Goal: Information Seeking & Learning: Learn about a topic

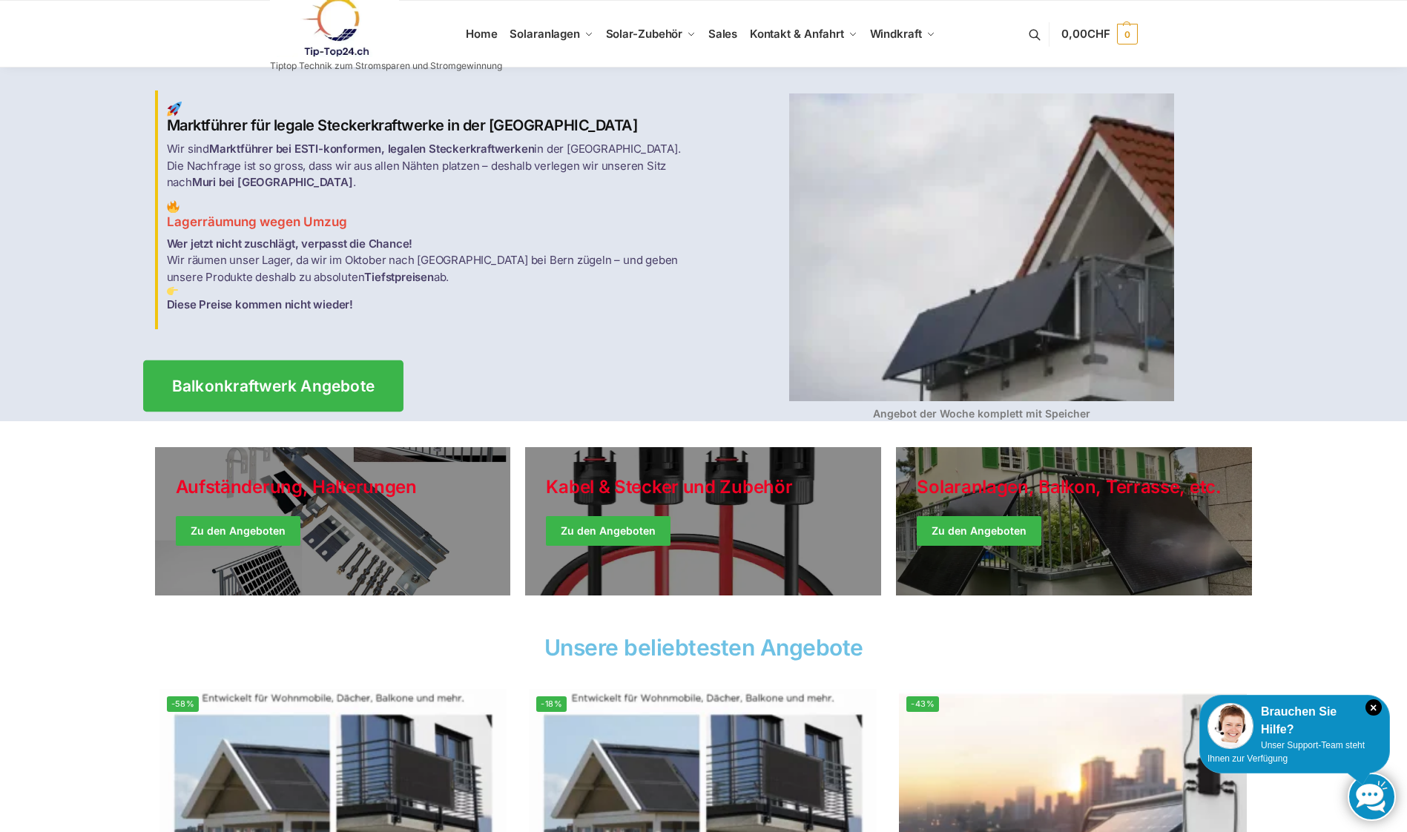
click at [335, 378] on span "Balkonkraftwerk Angebote" at bounding box center [272, 386] width 203 height 16
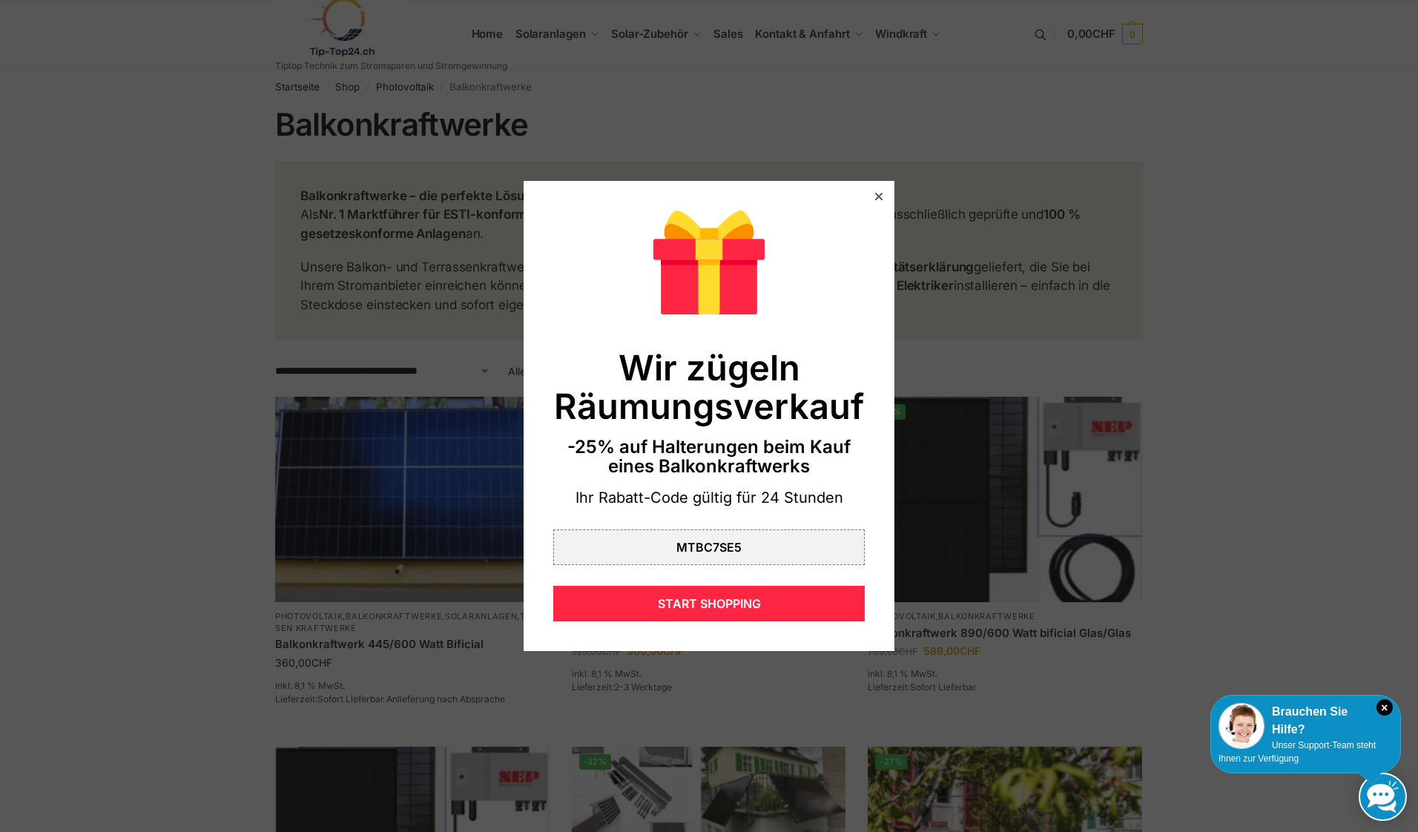
click at [872, 197] on div at bounding box center [878, 196] width 13 height 13
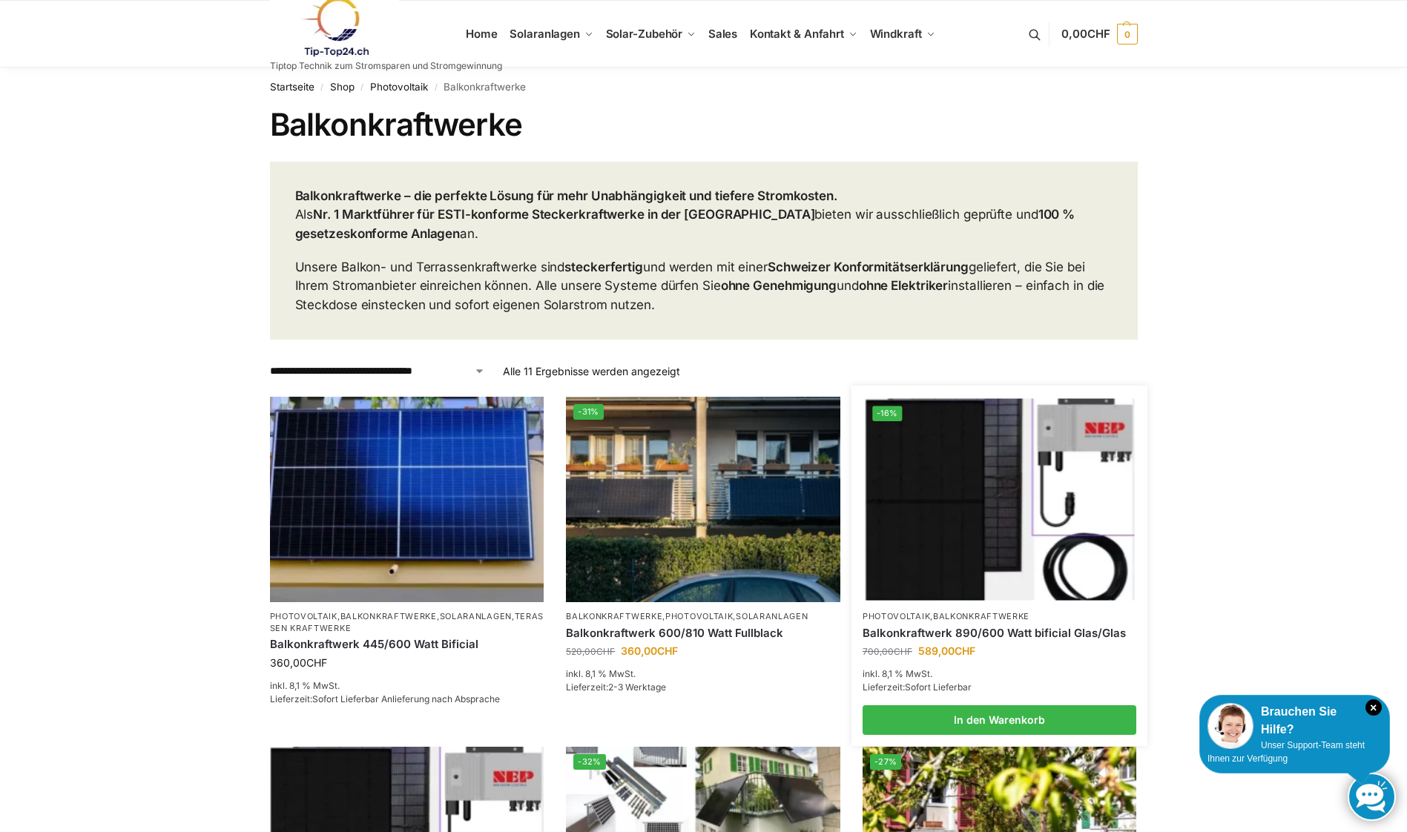
click at [1047, 514] on img at bounding box center [999, 500] width 269 height 202
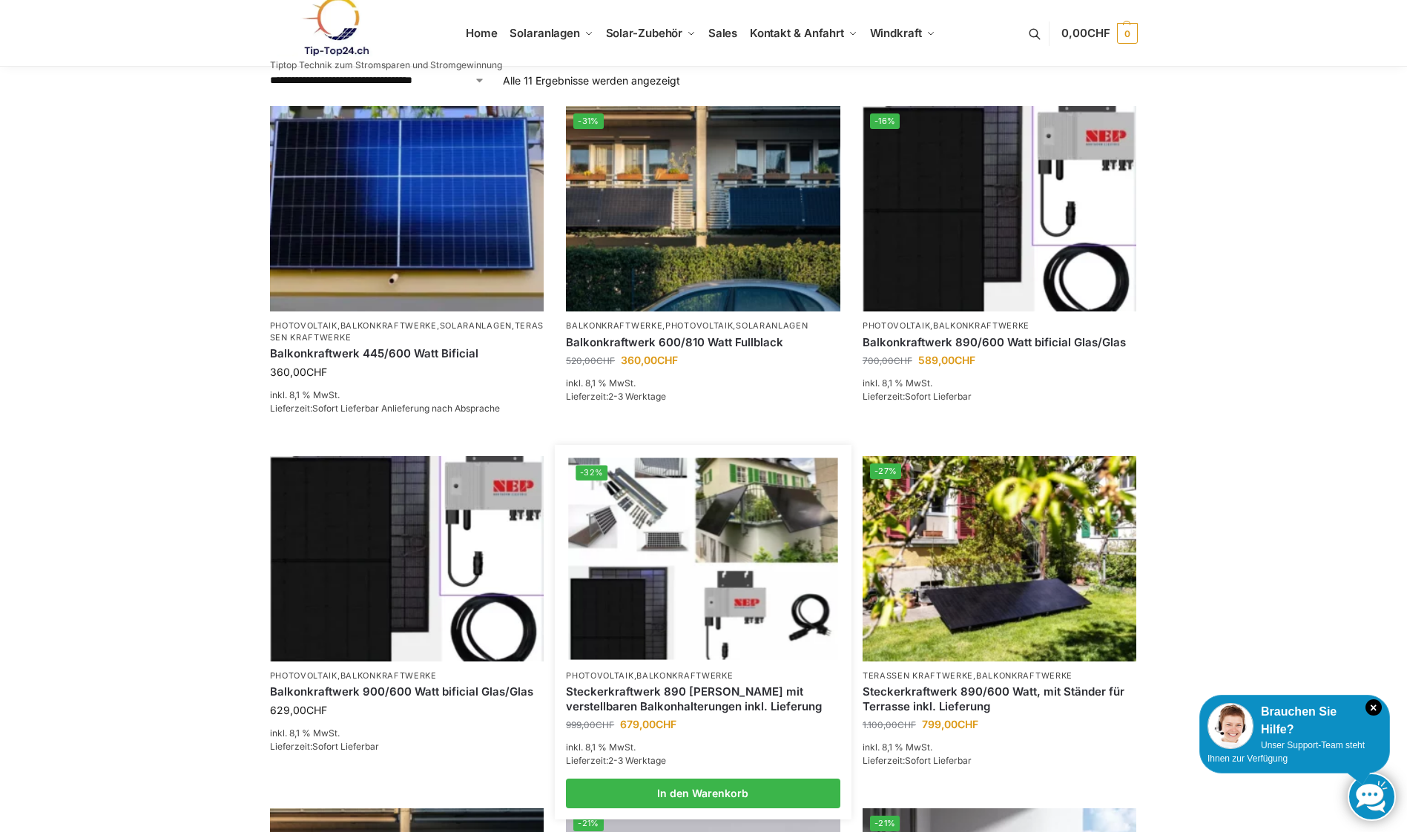
scroll to position [297, 0]
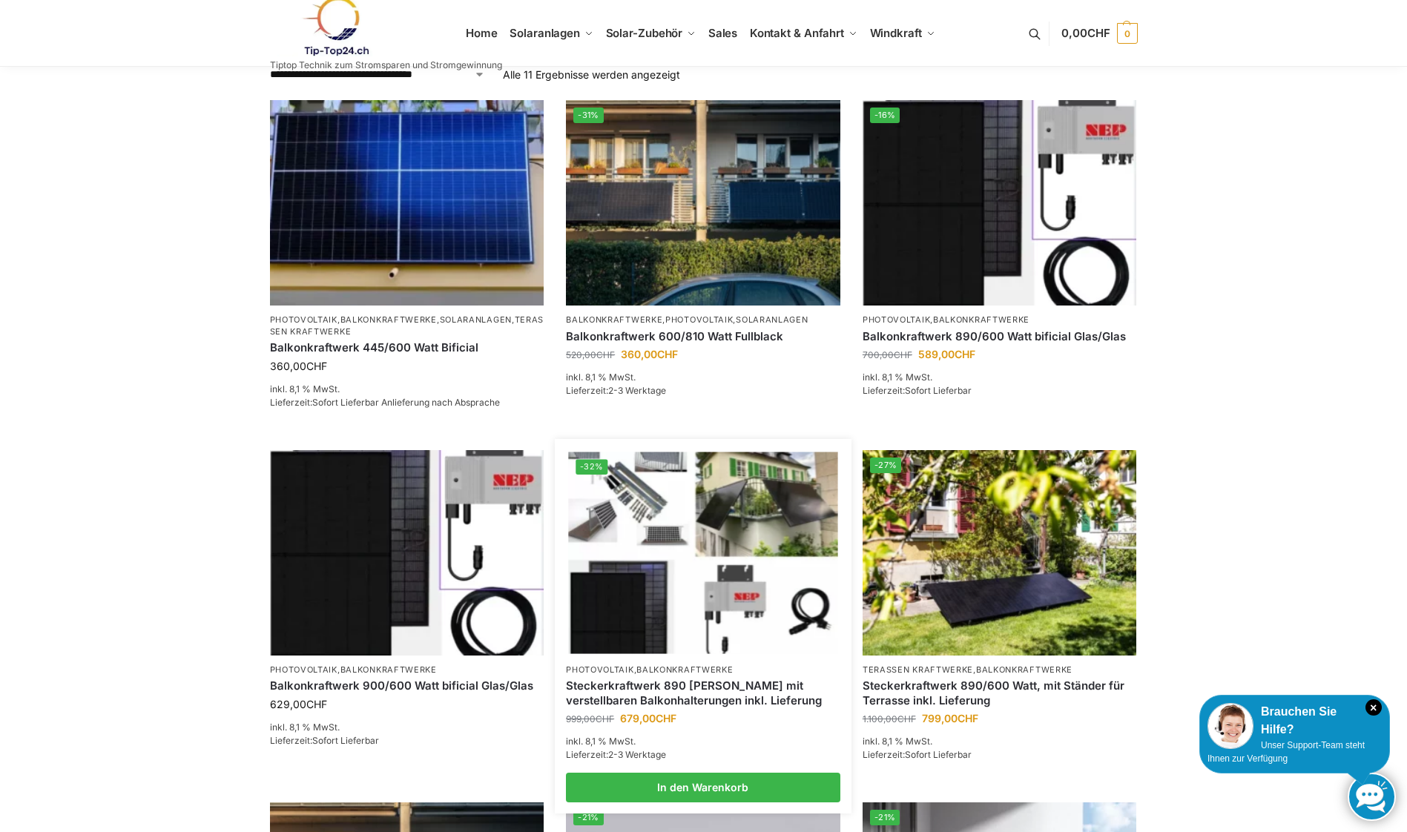
click at [677, 499] on img at bounding box center [702, 553] width 269 height 202
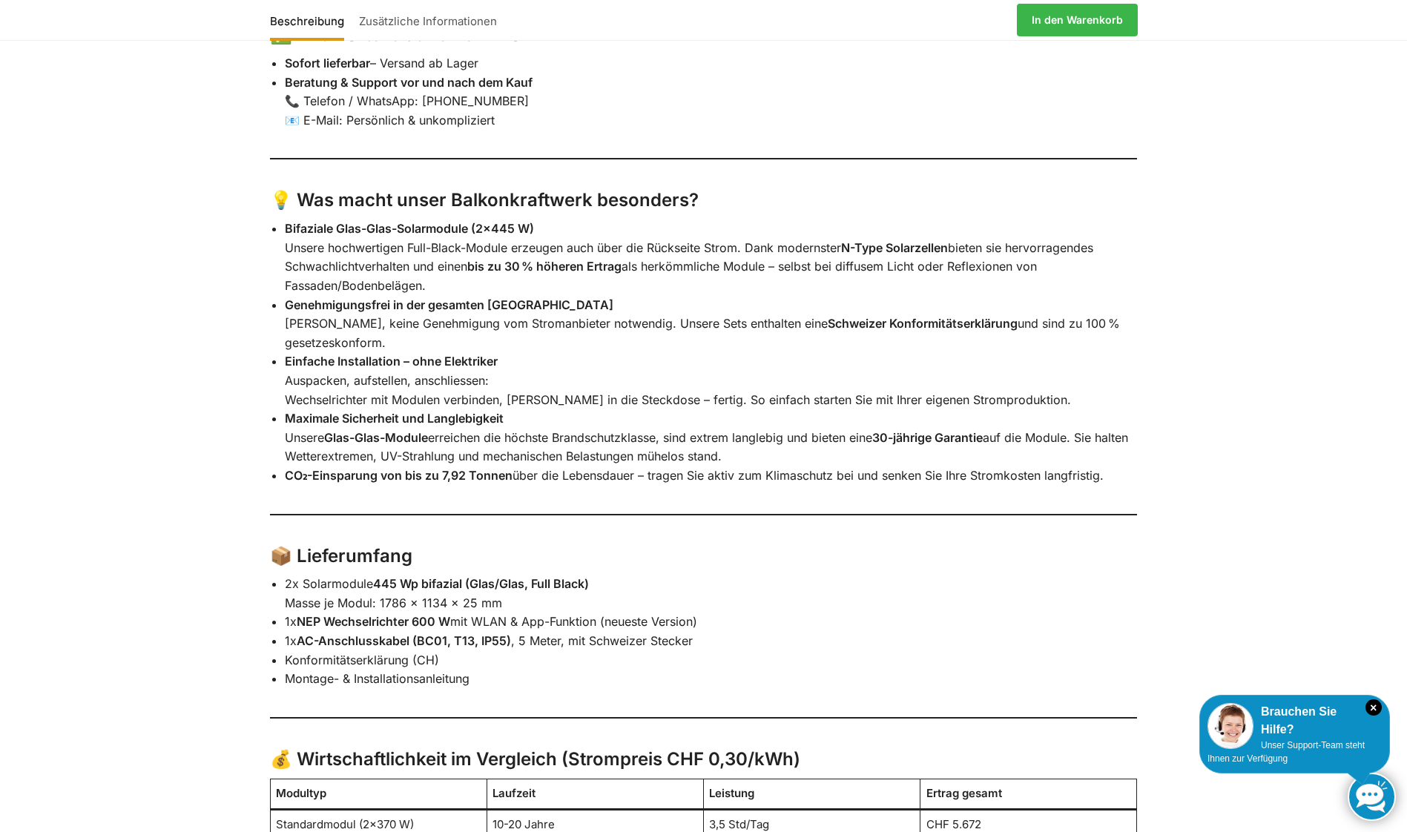
scroll to position [2300, 0]
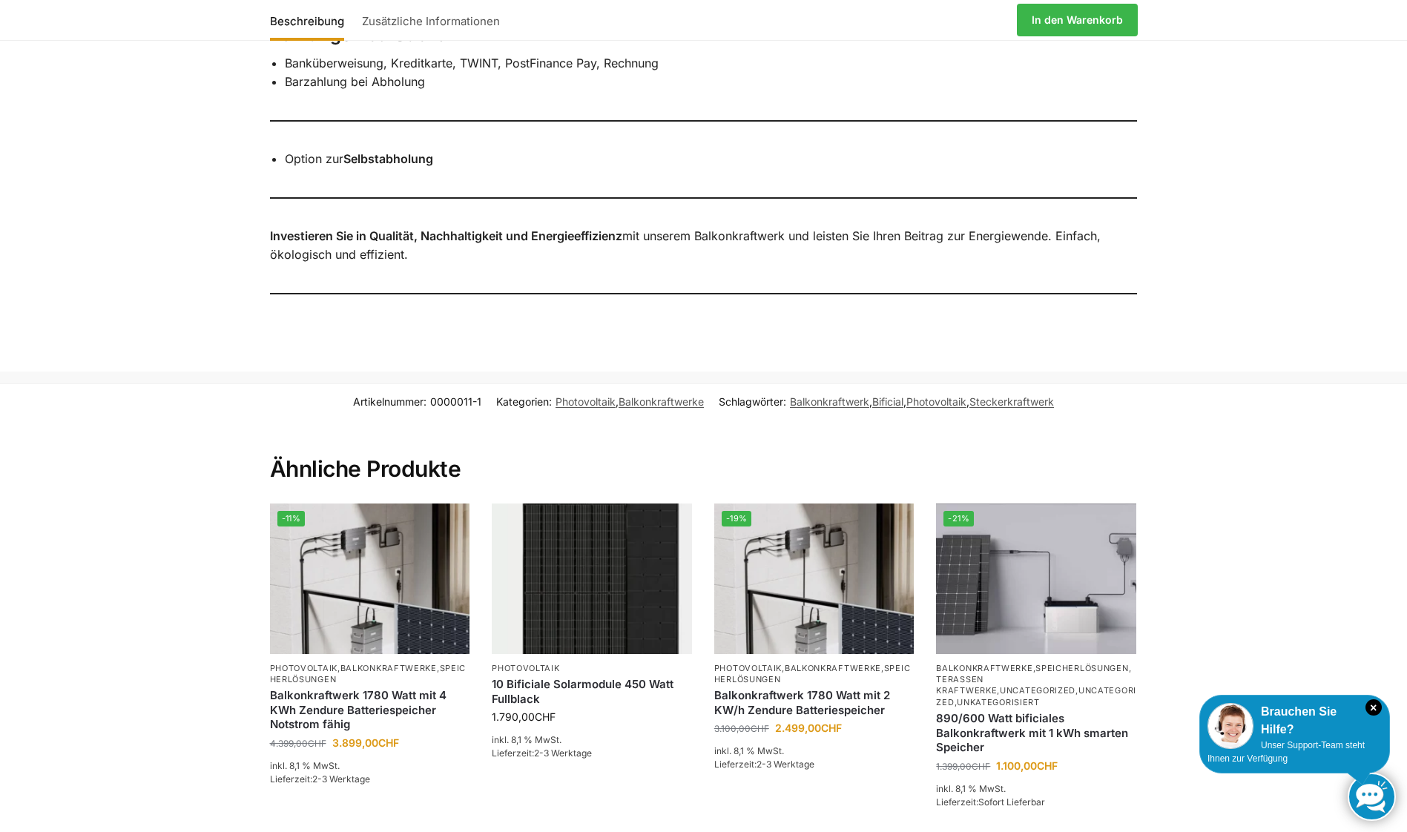
scroll to position [1706, 0]
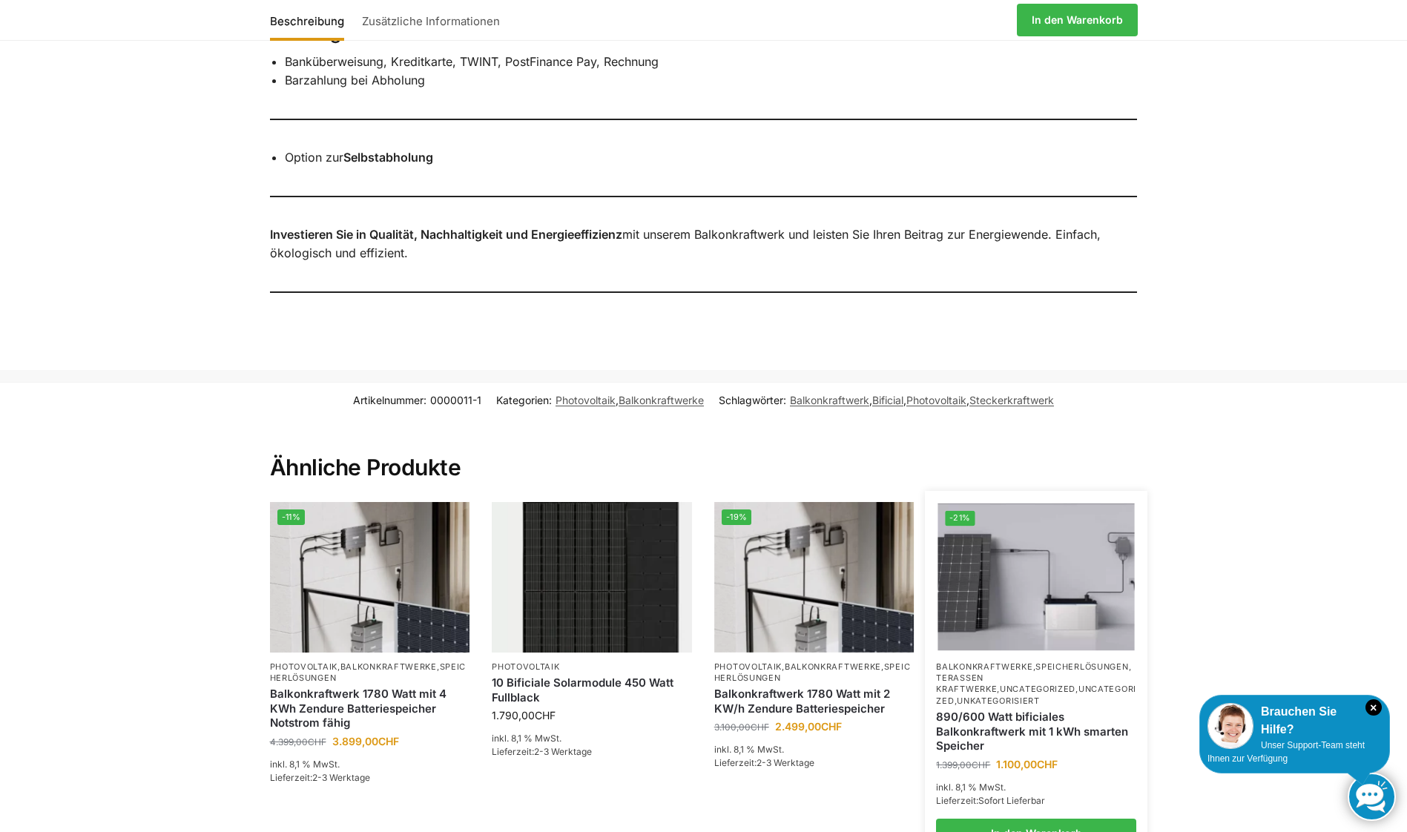
click at [1041, 519] on img at bounding box center [1036, 578] width 197 height 148
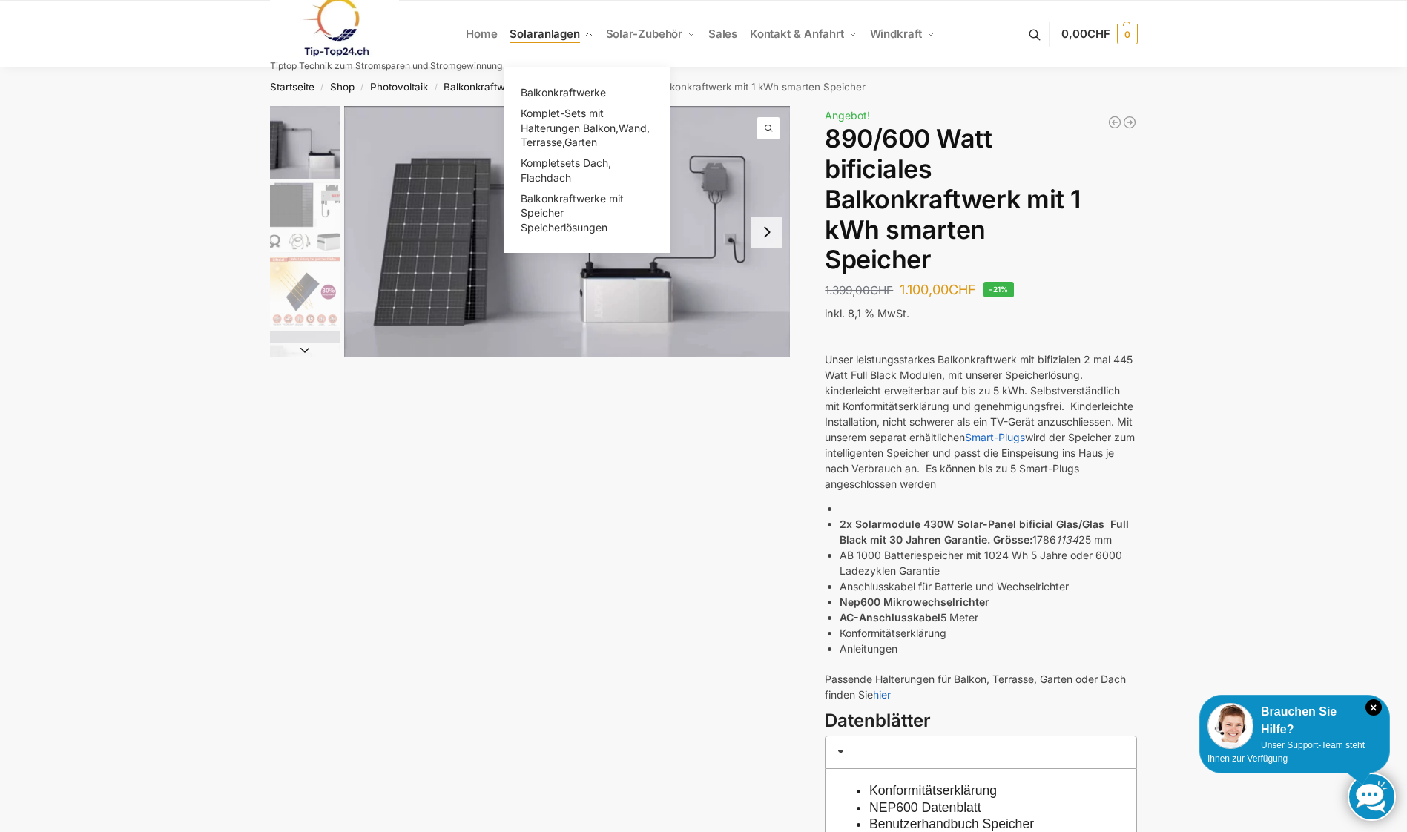
click at [538, 34] on span "Solaranlagen" at bounding box center [545, 34] width 70 height 14
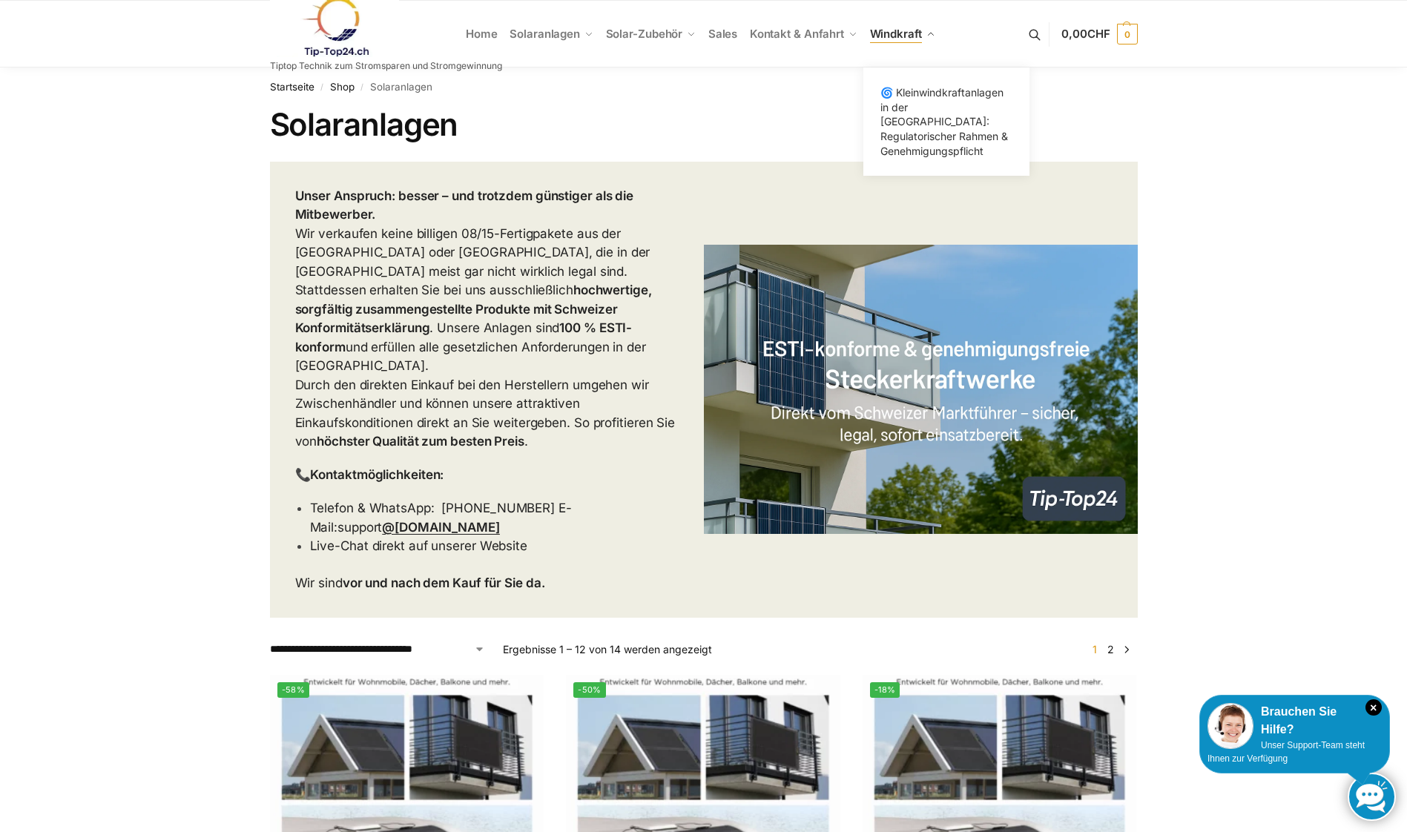
click at [891, 36] on span "Windkraft" at bounding box center [896, 34] width 52 height 14
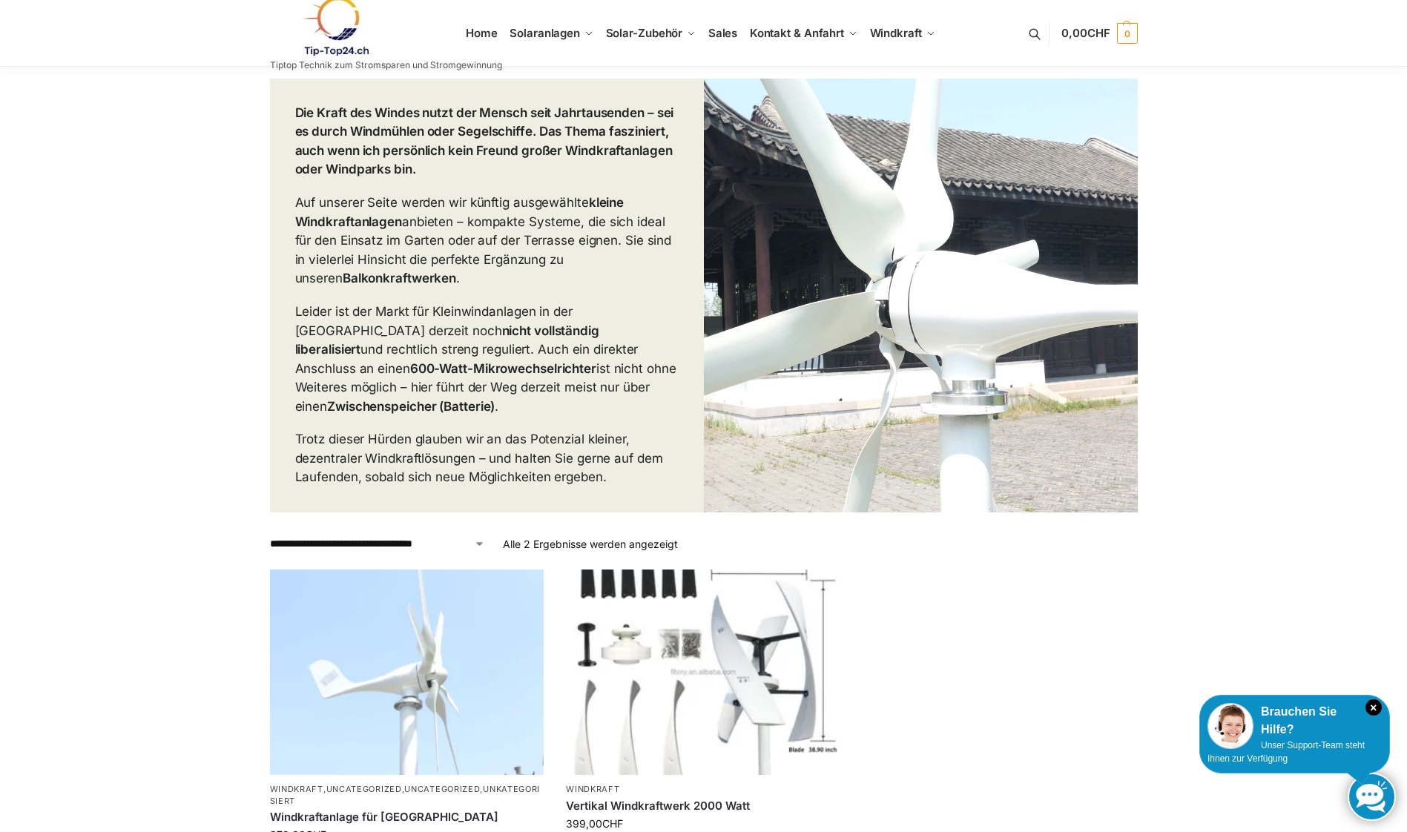
scroll to position [297, 0]
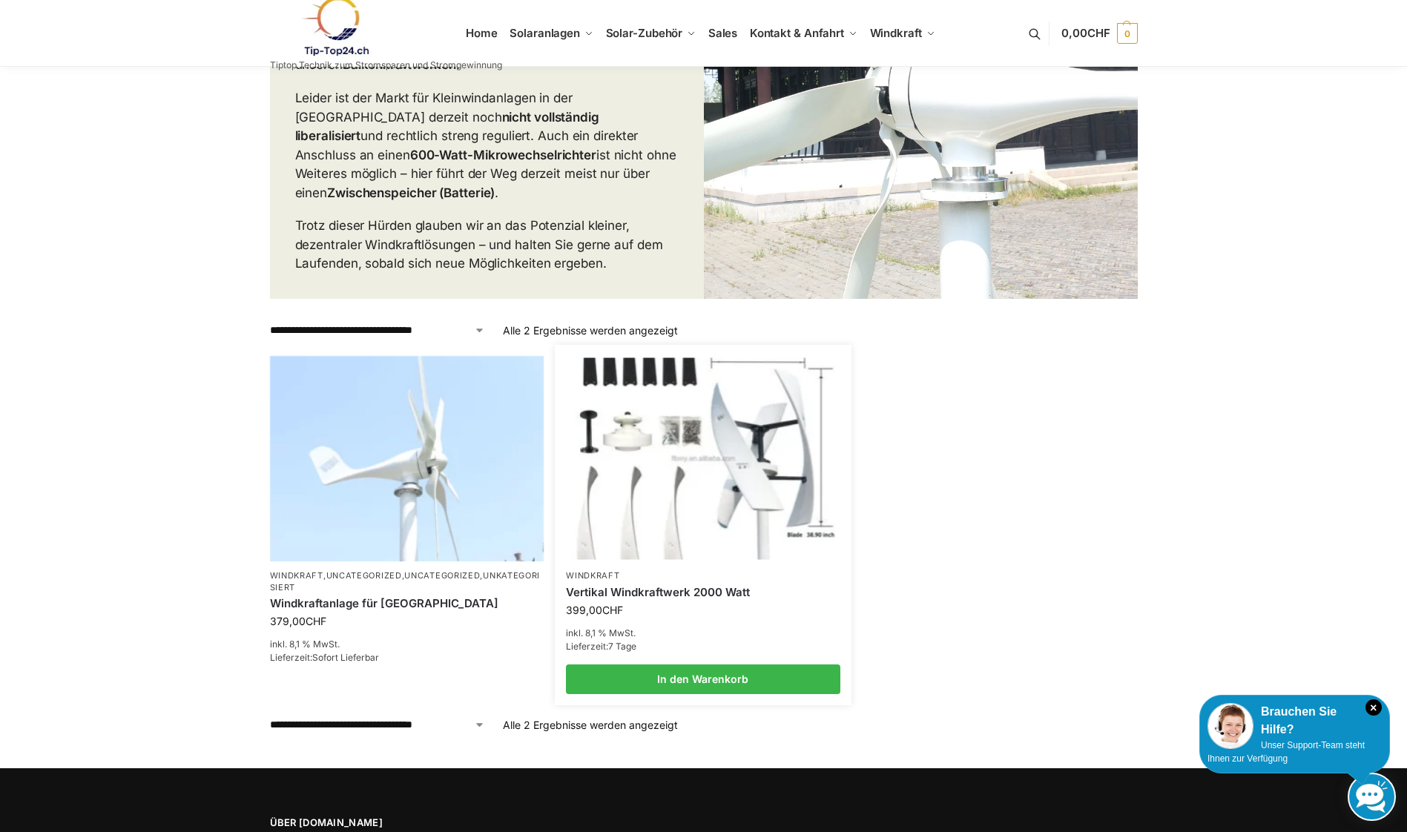
click at [611, 464] on img at bounding box center [702, 459] width 269 height 202
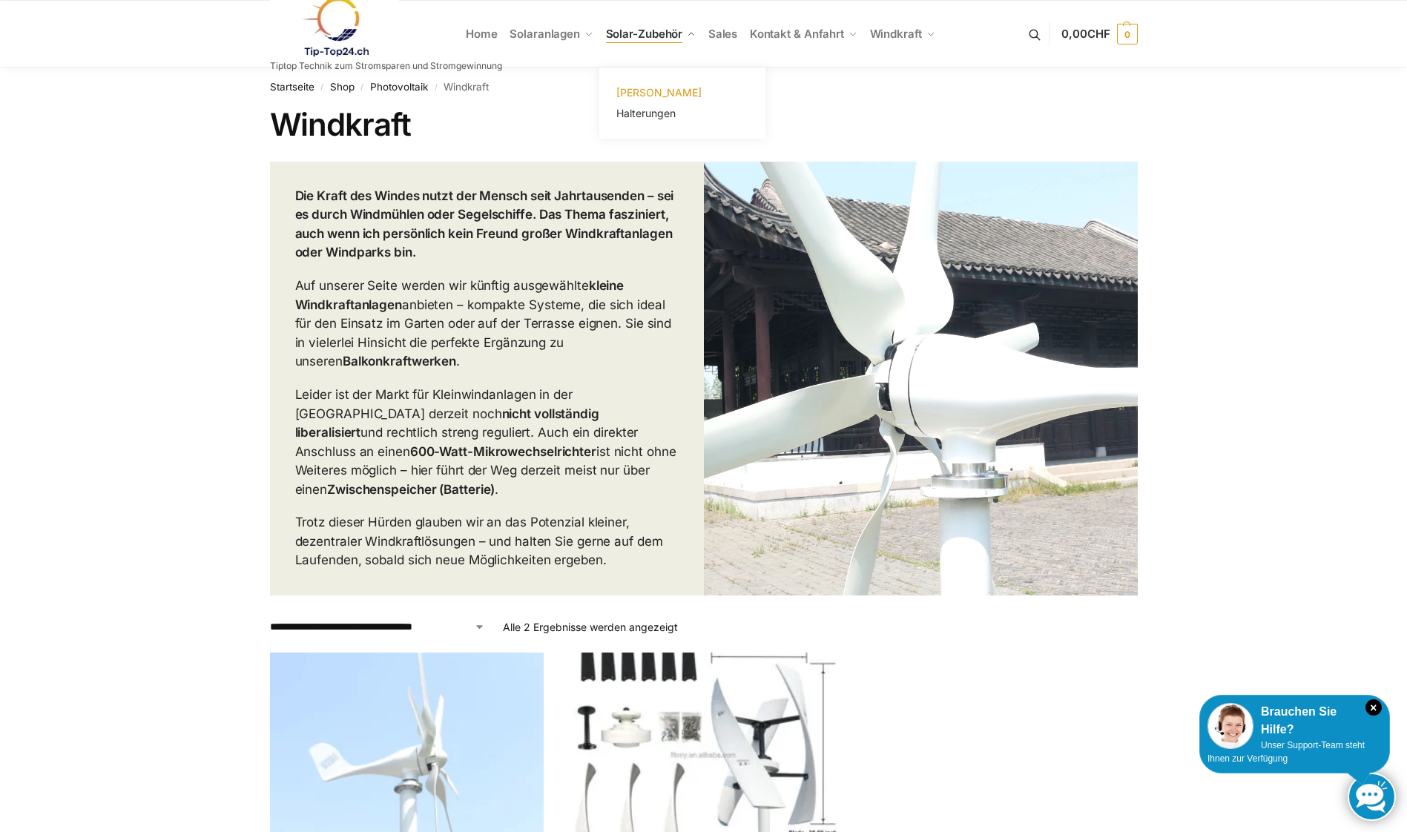
click at [651, 88] on span "[PERSON_NAME]" at bounding box center [658, 92] width 85 height 13
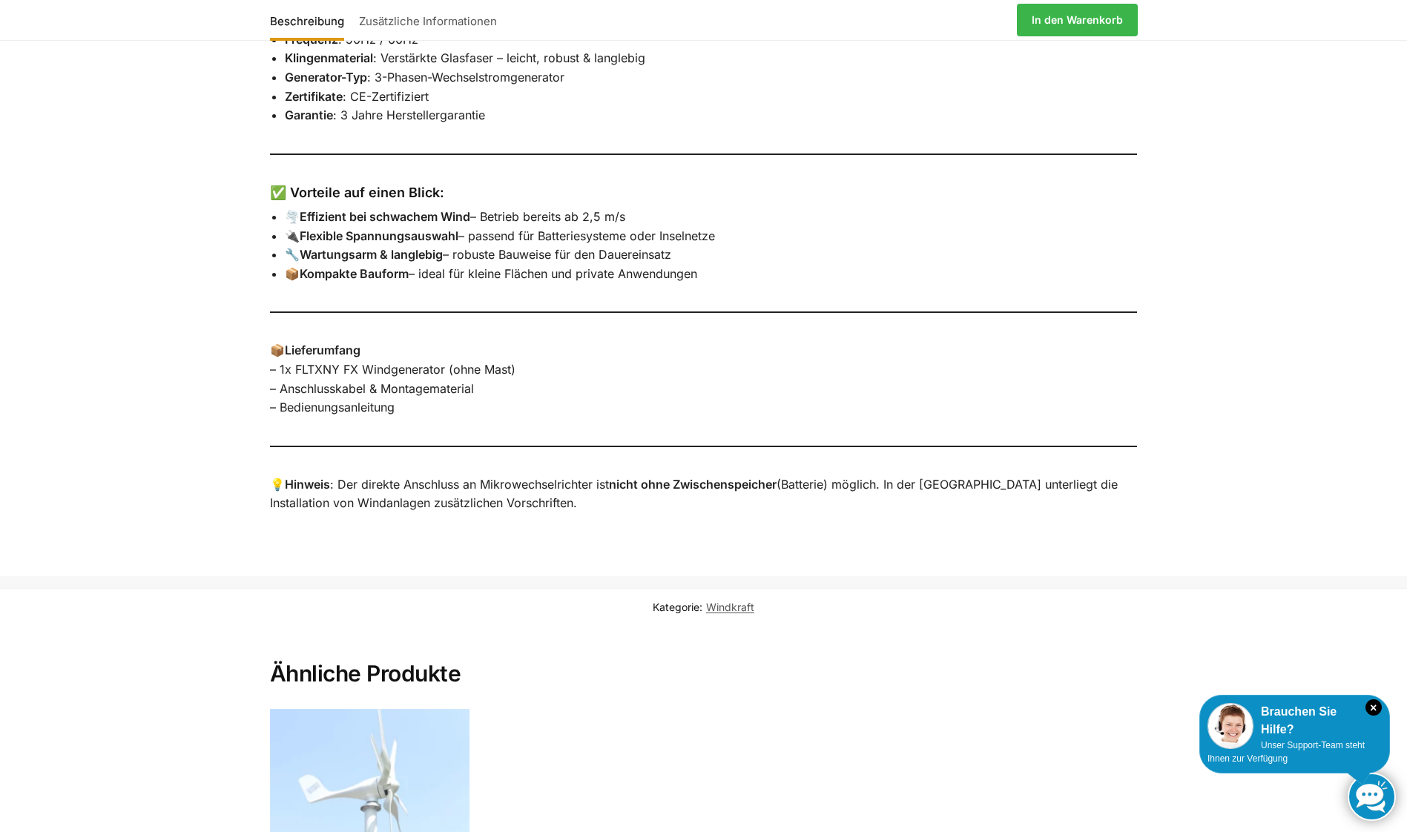
scroll to position [1113, 0]
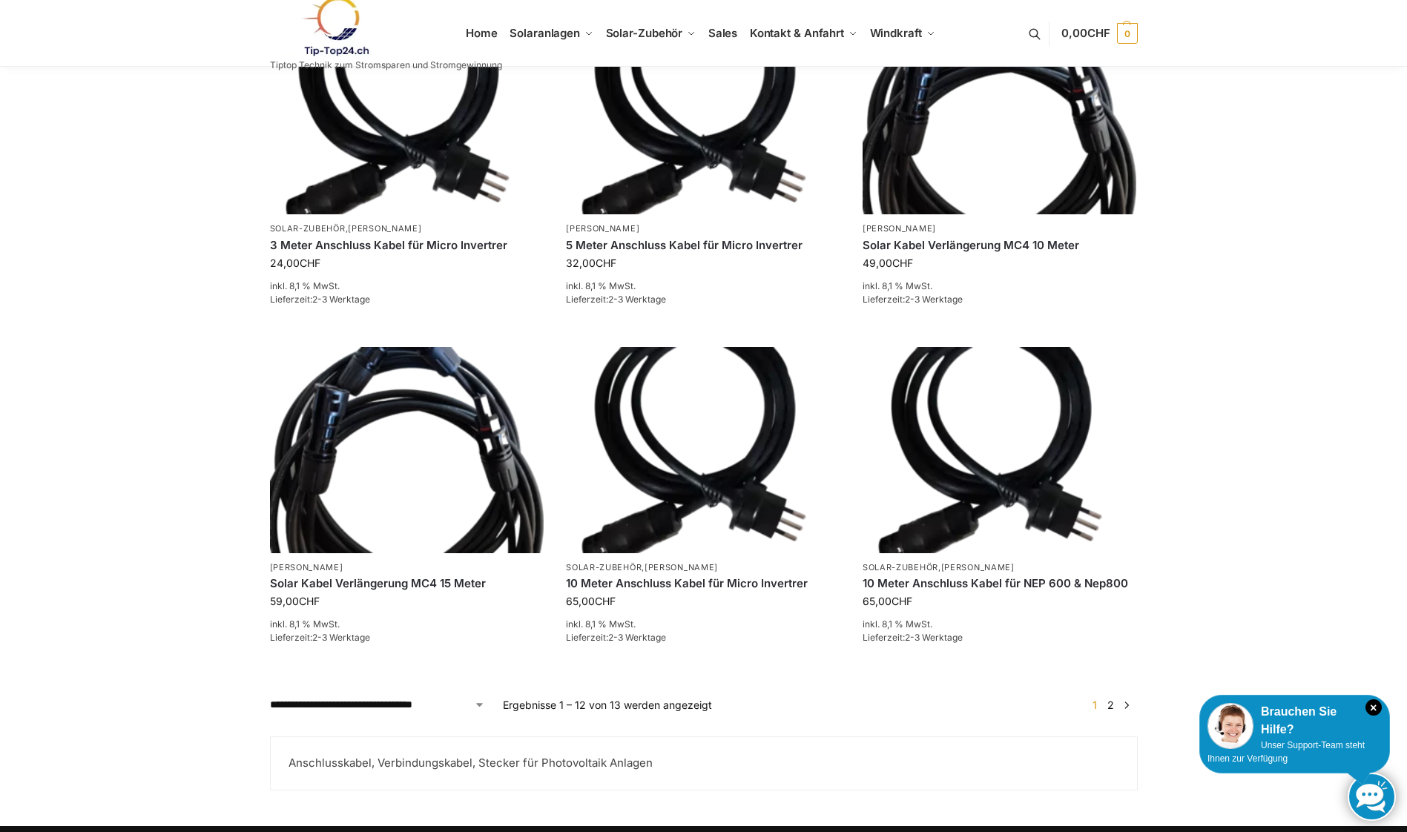
scroll to position [1698, 0]
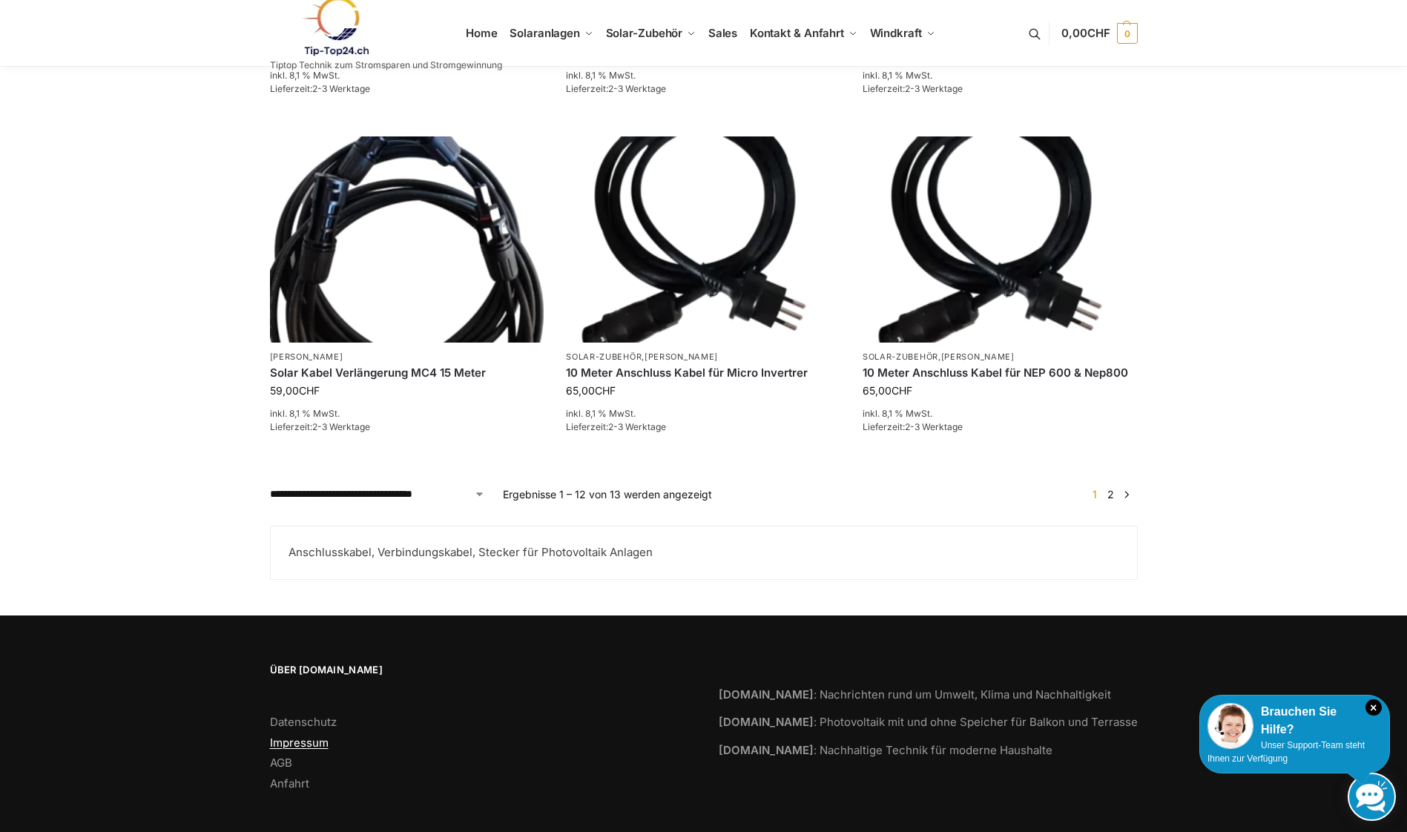
click at [314, 736] on link "Impressum" at bounding box center [299, 743] width 59 height 14
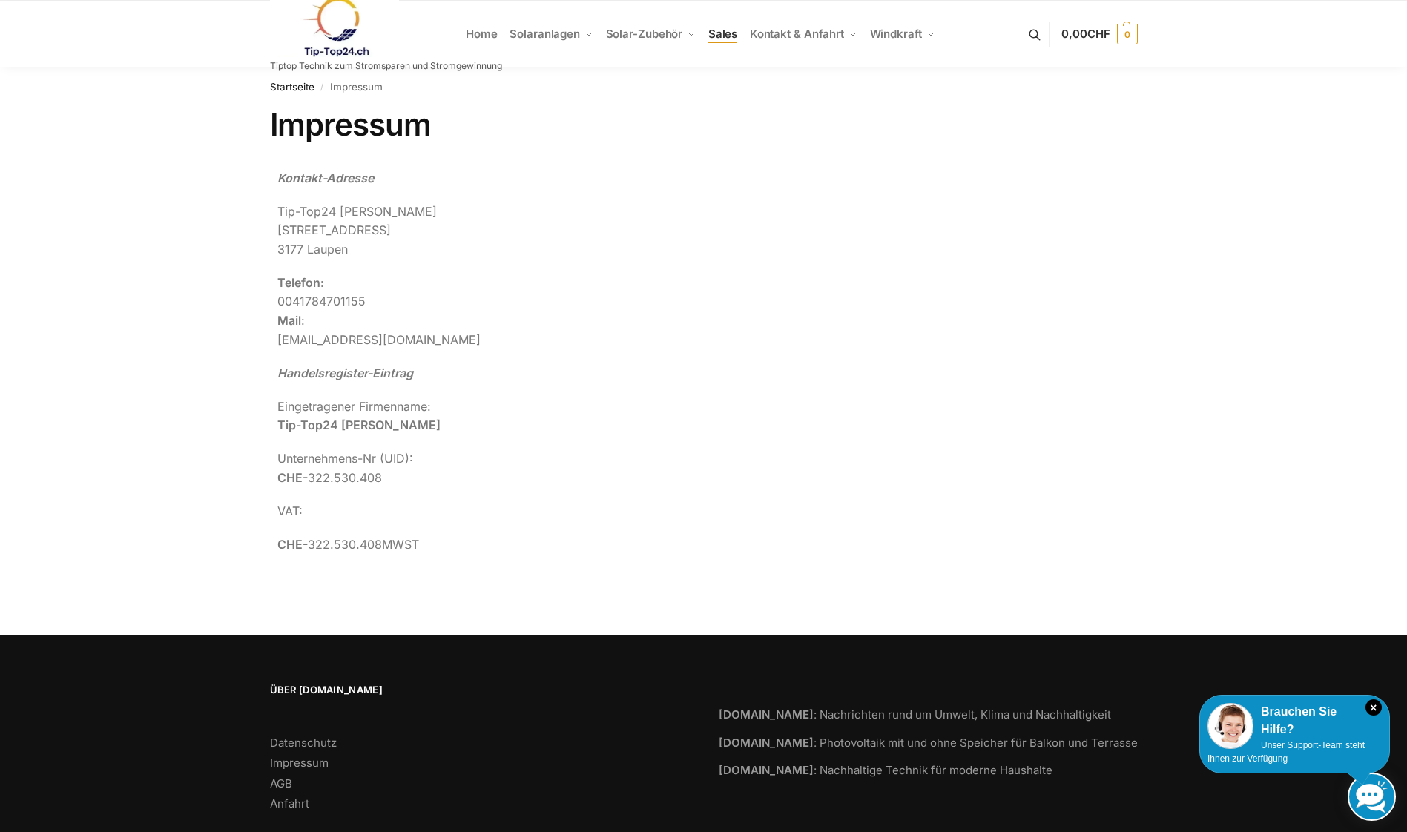
click at [720, 30] on span "Sales" at bounding box center [723, 34] width 30 height 14
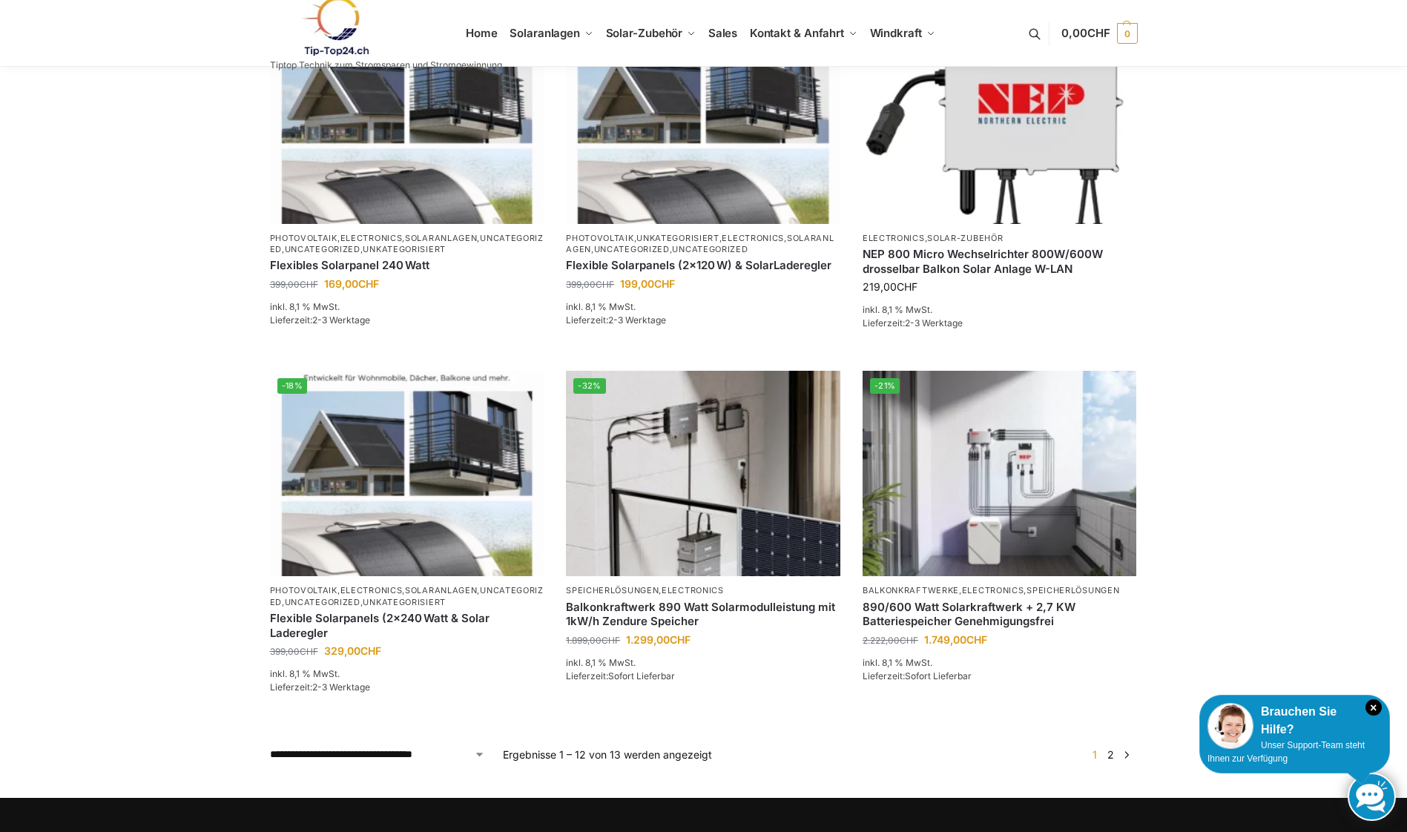
scroll to position [1039, 0]
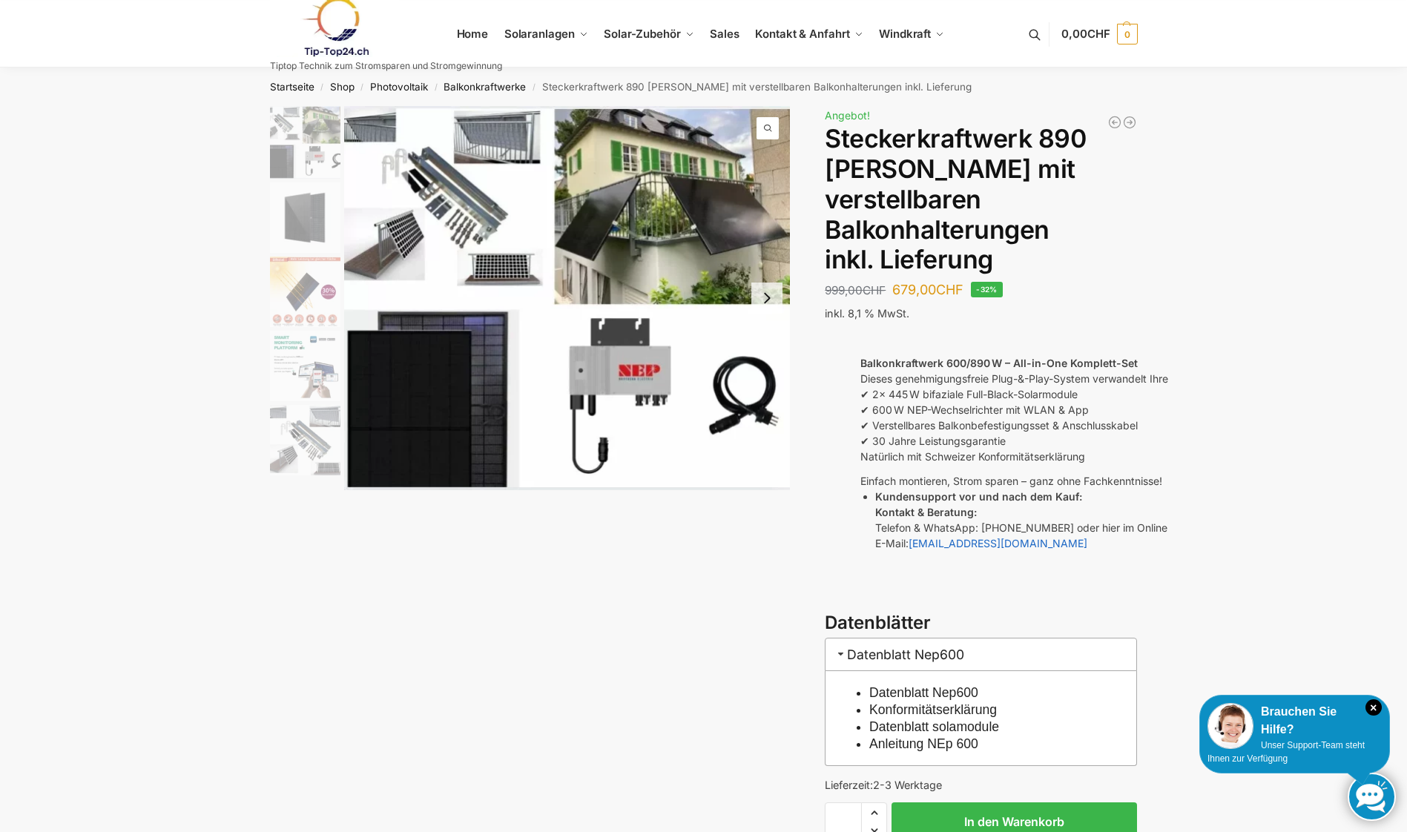
scroll to position [1706, 0]
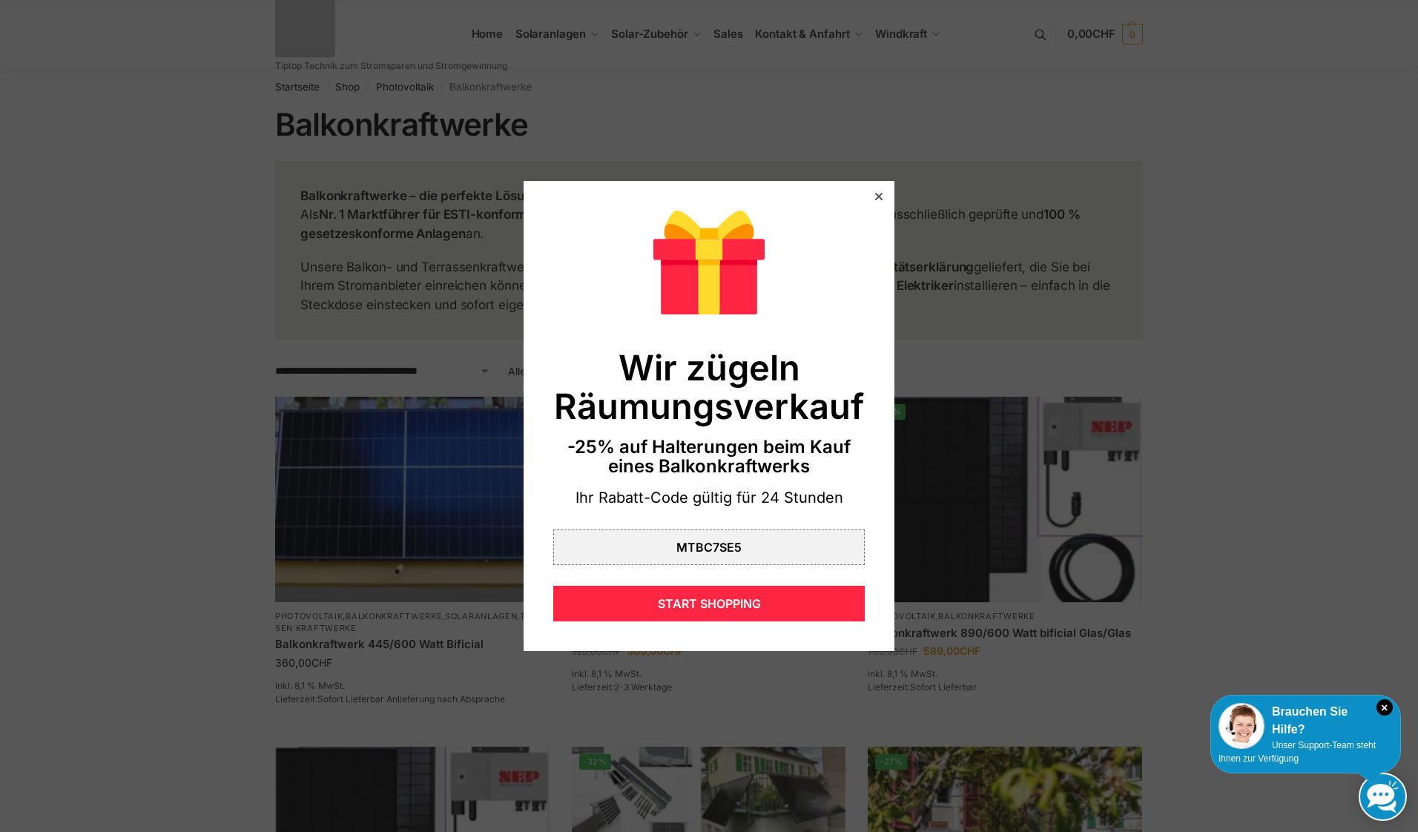
scroll to position [297, 0]
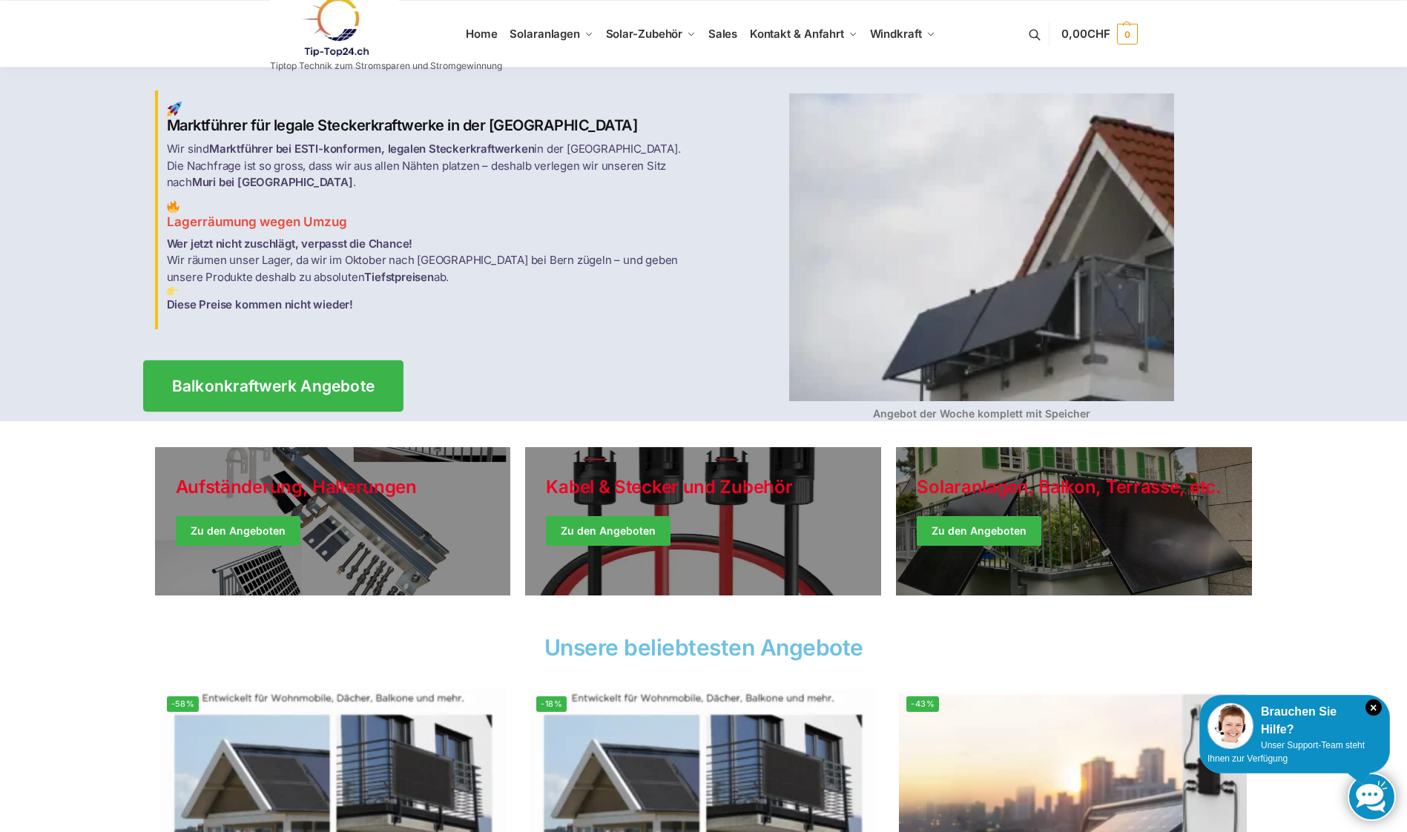
click at [259, 380] on span "Balkonkraftwerk Angebote" at bounding box center [272, 386] width 203 height 16
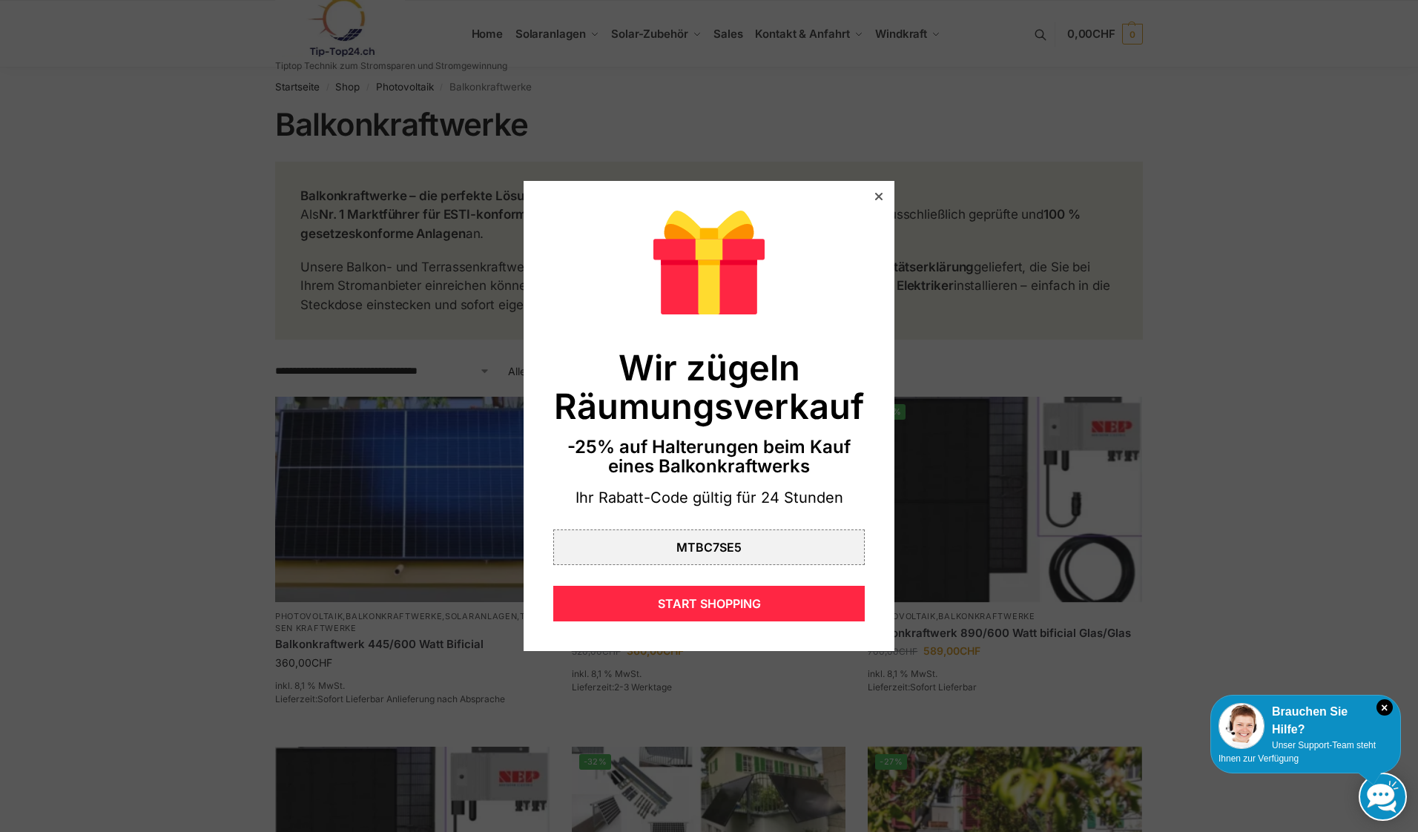
click at [872, 192] on div at bounding box center [878, 196] width 13 height 13
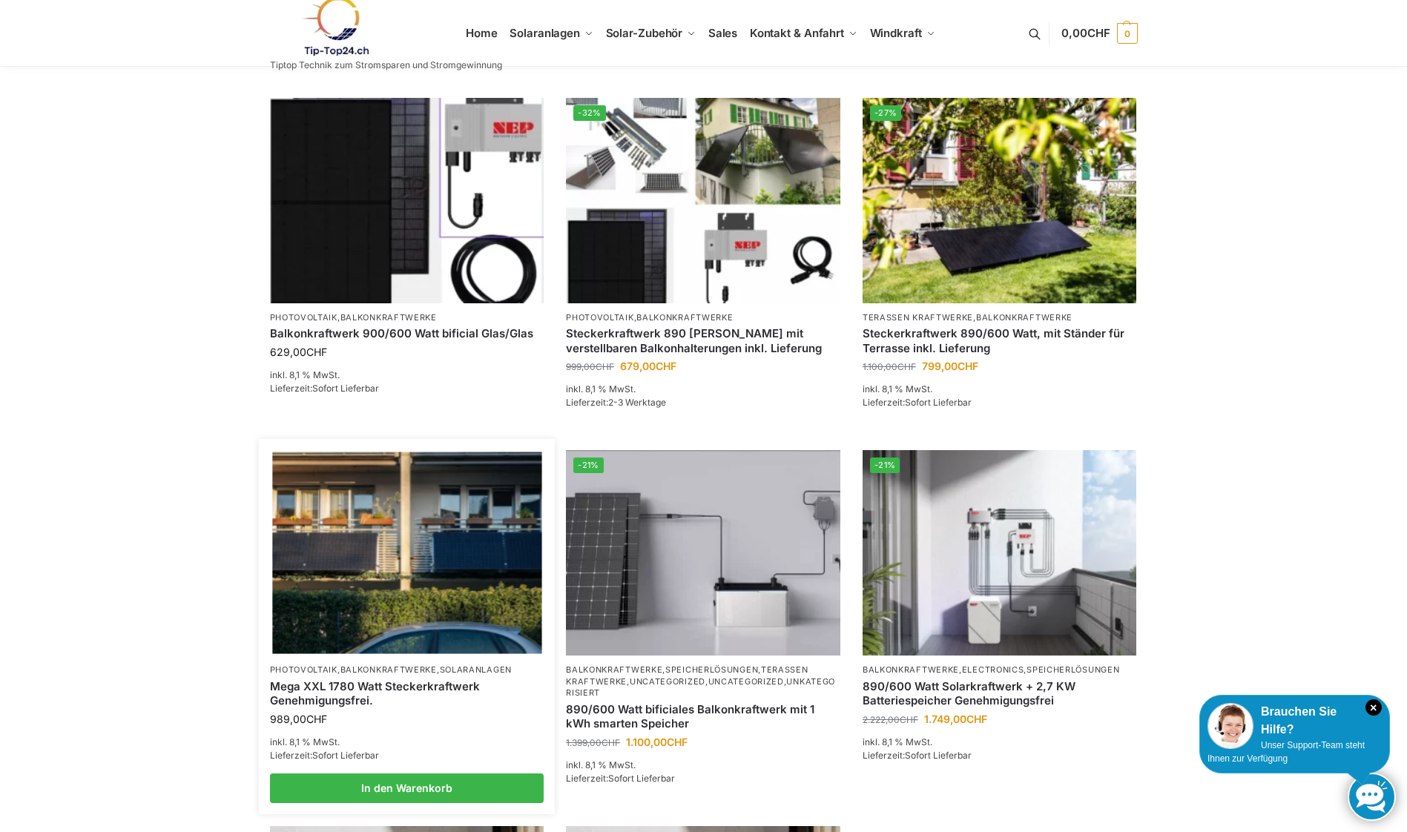
scroll to position [742, 0]
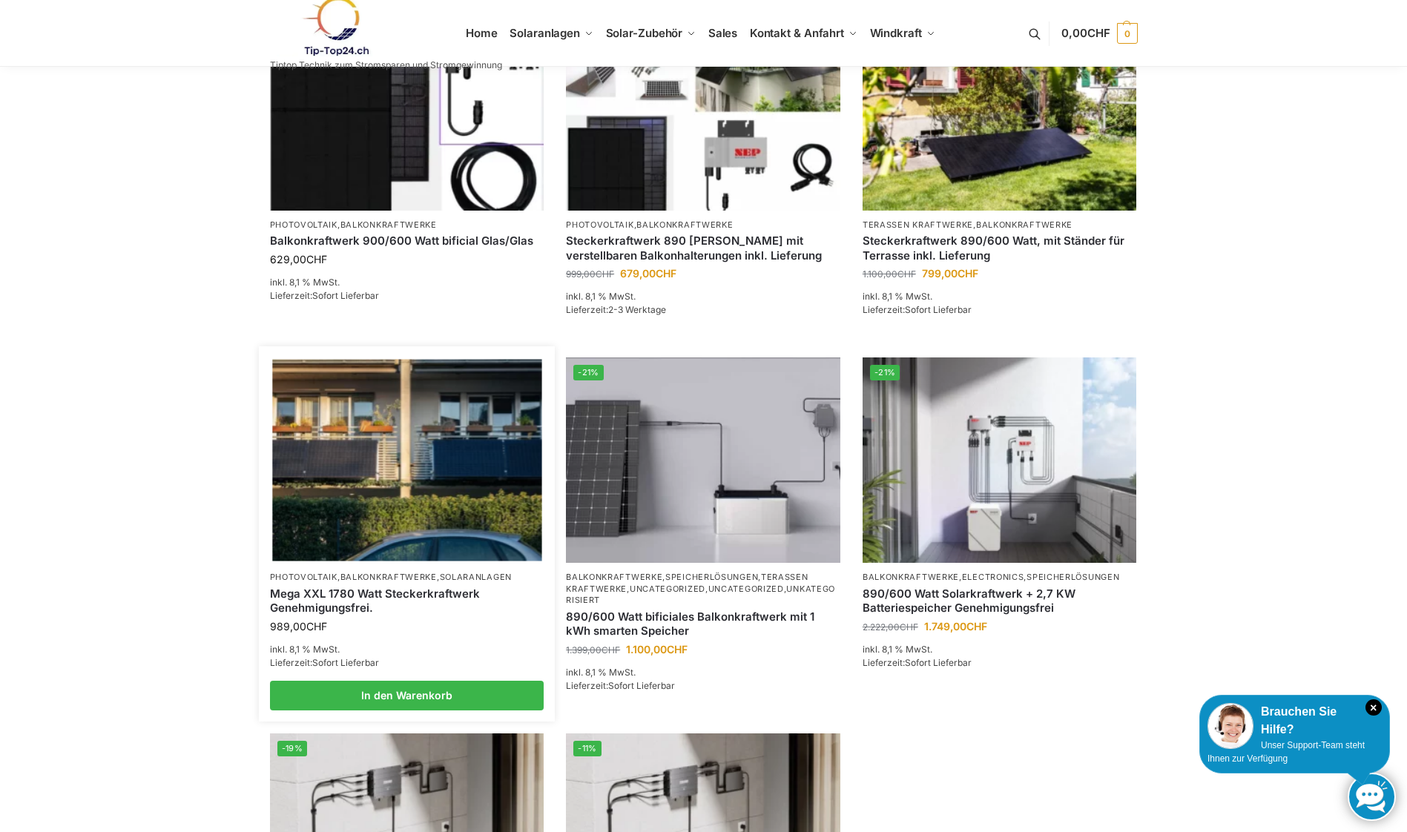
click at [434, 474] on img at bounding box center [406, 461] width 269 height 202
